Goal: Information Seeking & Learning: Find specific fact

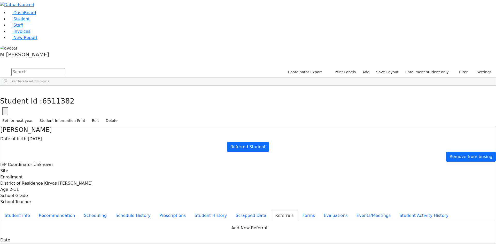
scroll to position [132, 0]
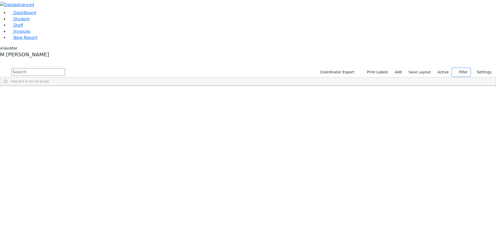
click at [460, 68] on button "Filter" at bounding box center [461, 72] width 18 height 8
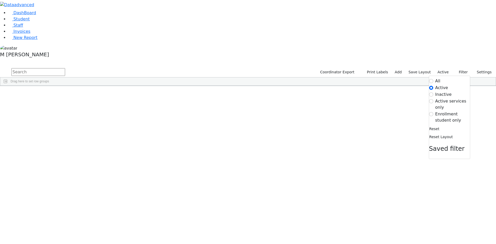
click at [444, 111] on label "Enrollment student only" at bounding box center [452, 117] width 35 height 12
click at [433, 112] on input "Enrollment student only" at bounding box center [431, 114] width 4 height 4
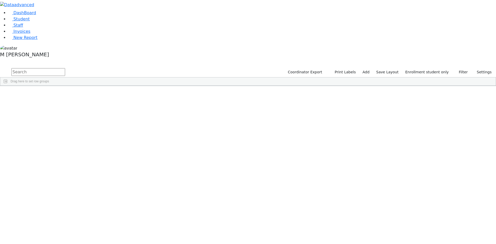
click at [65, 68] on input "text" at bounding box center [38, 72] width 54 height 8
type input "[PERSON_NAME]"
click at [21, 16] on li "DashBoard" at bounding box center [251, 13] width 487 height 6
click at [23, 21] on span "Student" at bounding box center [21, 19] width 16 height 5
click at [65, 68] on input "text" at bounding box center [38, 72] width 54 height 8
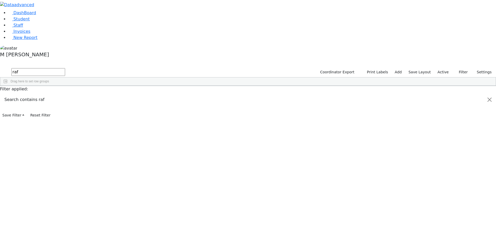
type input "raf"
click at [0, 67] on button "submit" at bounding box center [5, 72] width 10 height 10
click at [445, 68] on label "Active" at bounding box center [443, 72] width 16 height 8
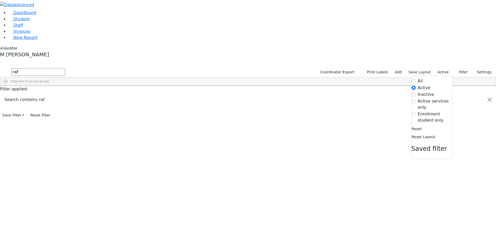
click at [423, 91] on label "Inactive" at bounding box center [425, 94] width 17 height 6
click at [415, 92] on input "Inactive" at bounding box center [413, 94] width 4 height 4
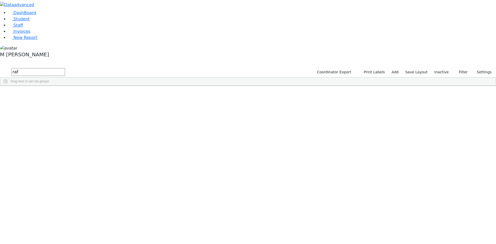
click at [65, 68] on input "raf" at bounding box center [38, 72] width 54 height 8
type input "raf freu"
click at [77, 94] on div "Rafuel" at bounding box center [64, 97] width 25 height 7
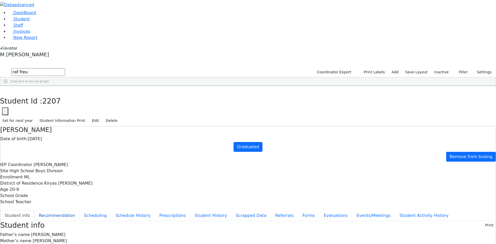
click at [79, 210] on button "Recommendation" at bounding box center [56, 215] width 45 height 11
checkbox input "true"
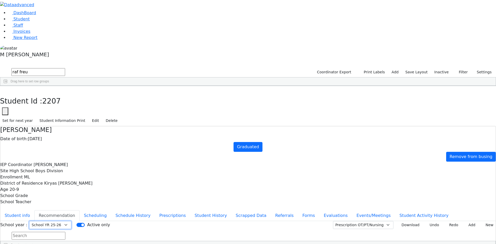
click at [71, 221] on select "Select School YR Summer YR 25 School YR 25-26 Summer YR 25 School YR 24-25 Summ…" at bounding box center [50, 225] width 42 height 8
select select "211"
click at [71, 221] on select "Select School YR Summer YR 25 School YR 25-26 Summer YR 25 School YR 24-25 Summ…" at bounding box center [50, 225] width 42 height 8
click at [5, 90] on icon "button" at bounding box center [3, 91] width 3 height 3
